Goal: Task Accomplishment & Management: Manage account settings

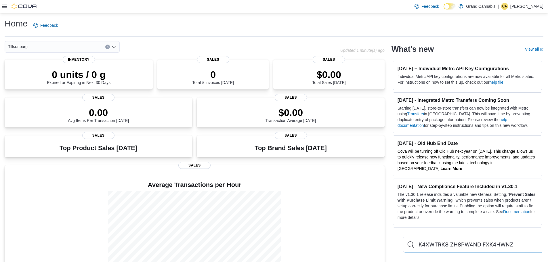
click at [6, 7] on icon at bounding box center [4, 6] width 5 height 5
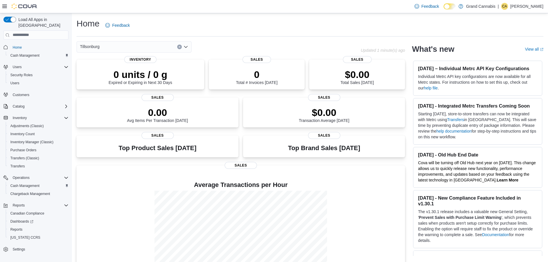
click at [524, 8] on p "[PERSON_NAME]" at bounding box center [526, 6] width 33 height 7
click at [504, 56] on span "Sign Out" at bounding box center [506, 56] width 16 height 6
